Goal: Information Seeking & Learning: Check status

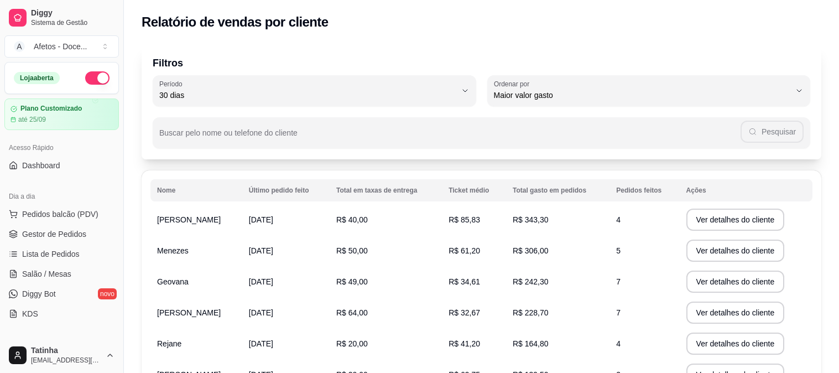
select select "30"
select select "HIGHEST_TOTAL_SPENT_WITH_ORDERS"
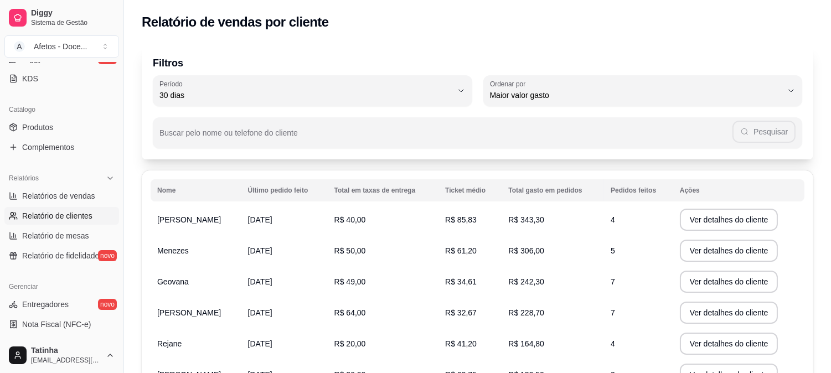
select select "ALL"
select select "0"
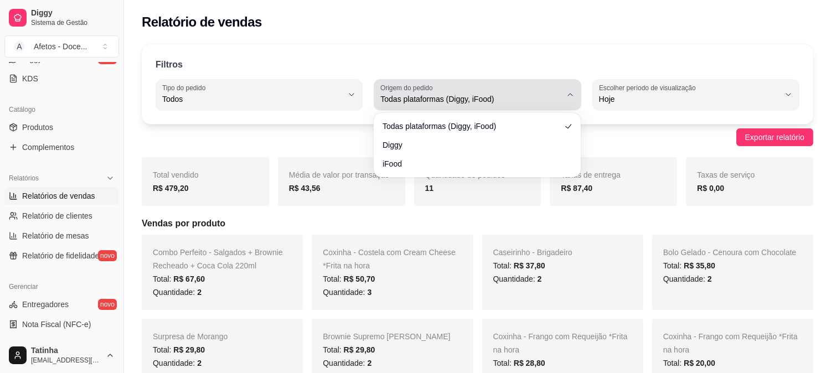
click at [490, 104] on span "Todas plataformas (Diggy, iFood)" at bounding box center [470, 99] width 180 height 11
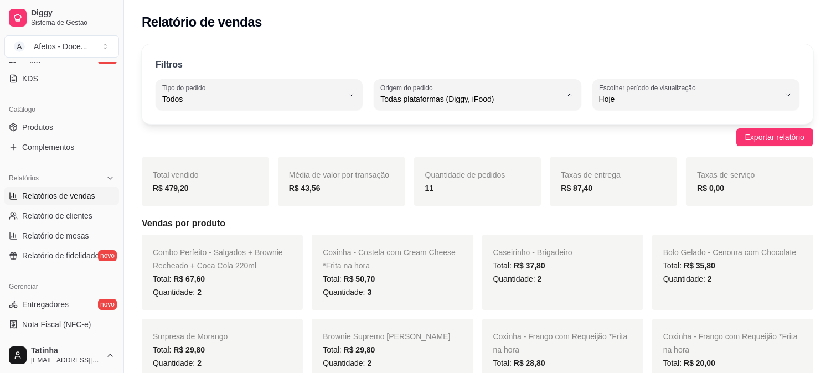
click at [455, 164] on span "iFood" at bounding box center [471, 162] width 171 height 11
type input "IFOOD"
select select "IFOOD"
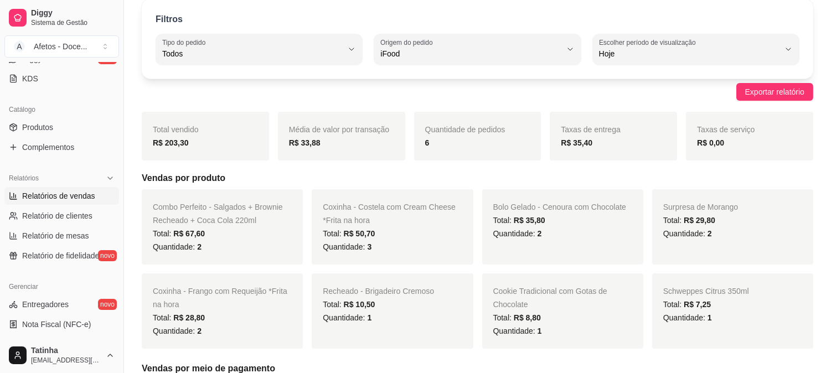
scroll to position [0, 0]
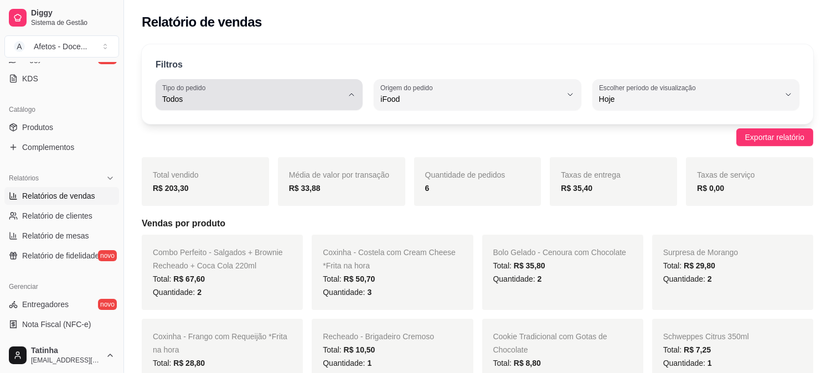
click at [240, 103] on span "Todos" at bounding box center [252, 99] width 180 height 11
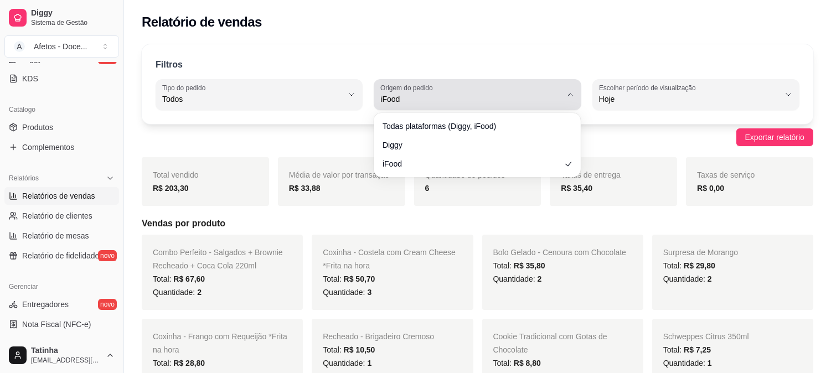
click at [379, 101] on button "Origem do pedido iFood" at bounding box center [477, 94] width 207 height 31
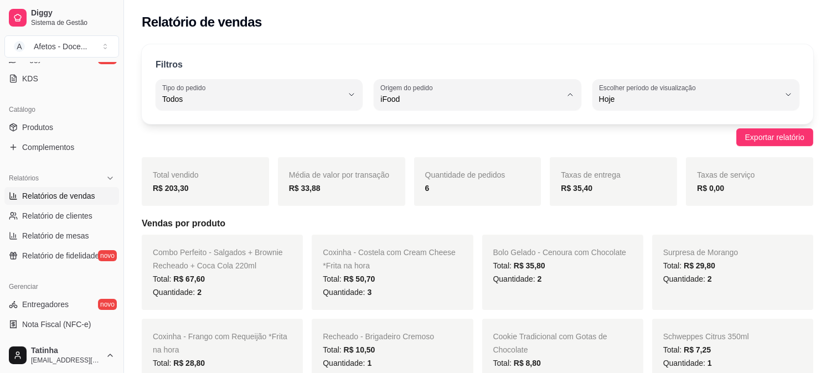
click at [406, 139] on span "Diggy" at bounding box center [471, 143] width 171 height 11
type input "DIGGY"
select select "DIGGY"
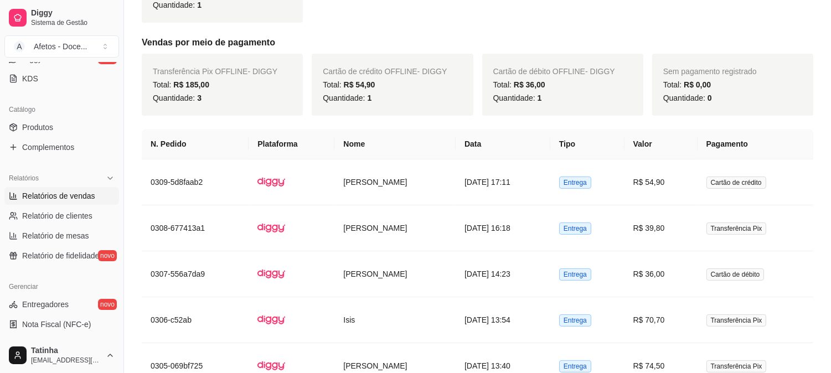
scroll to position [526, 0]
